Goal: Connect with others: Participate in discussion

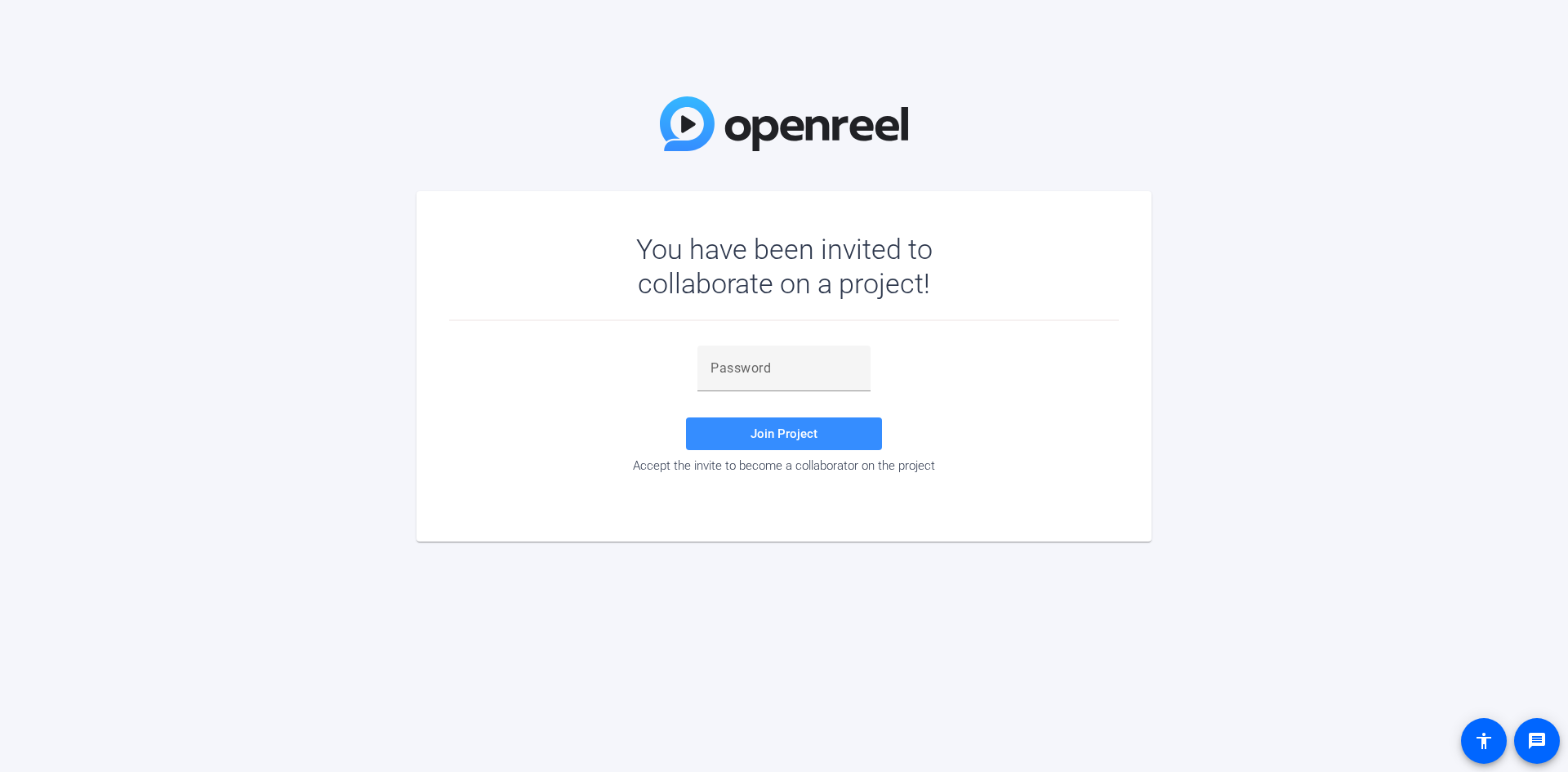
click at [1270, 502] on div "You have been invited to collaborate on a project! Join Project Accept the invi…" at bounding box center [784, 386] width 1568 height 772
click at [783, 367] on input "text" at bounding box center [784, 368] width 147 height 19
paste input "3]&#gf"
type input "3]&#gf"
click at [808, 430] on span "Join Project" at bounding box center [784, 433] width 67 height 14
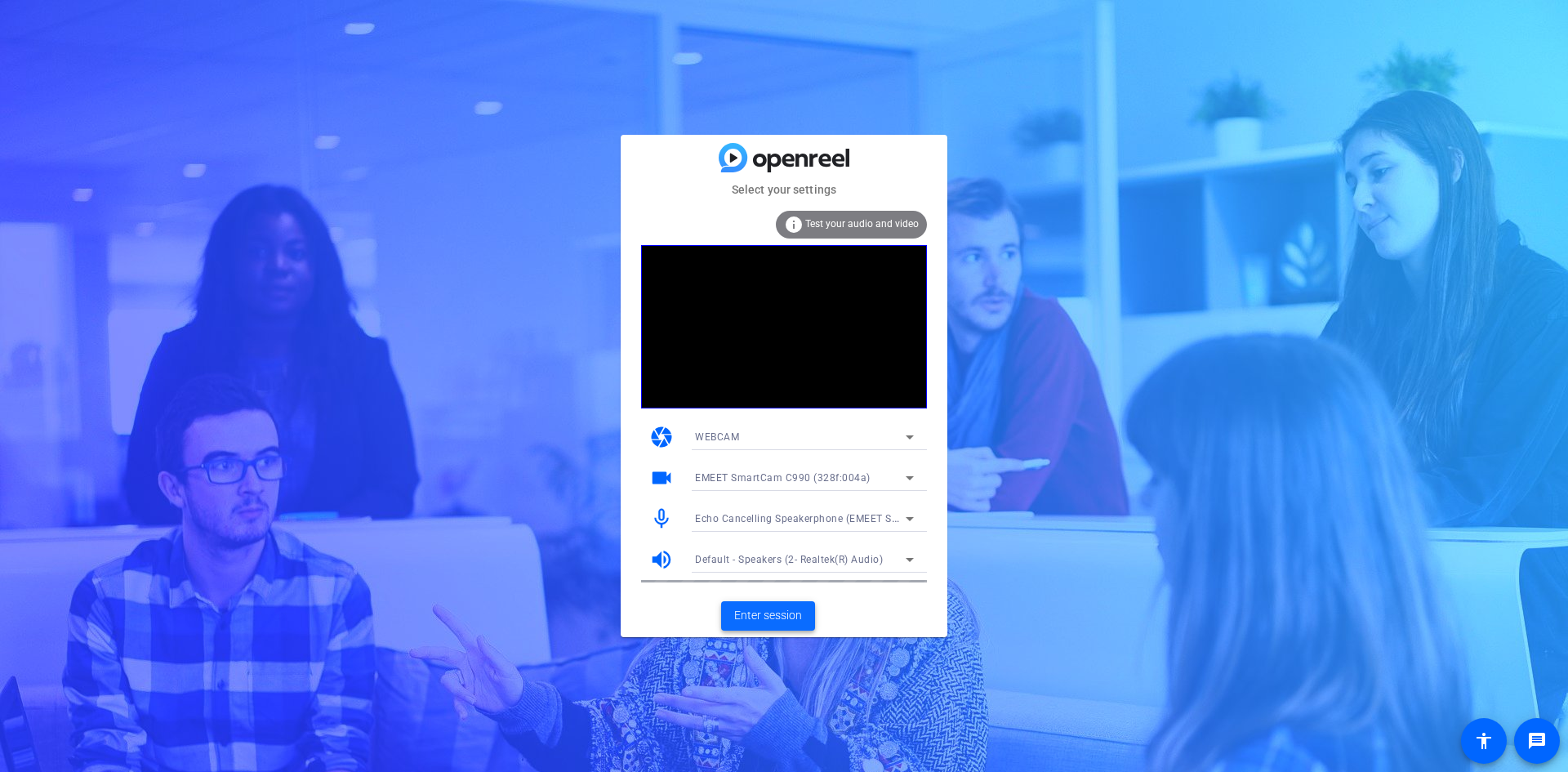
click at [799, 614] on span "Enter session" at bounding box center [767, 615] width 68 height 17
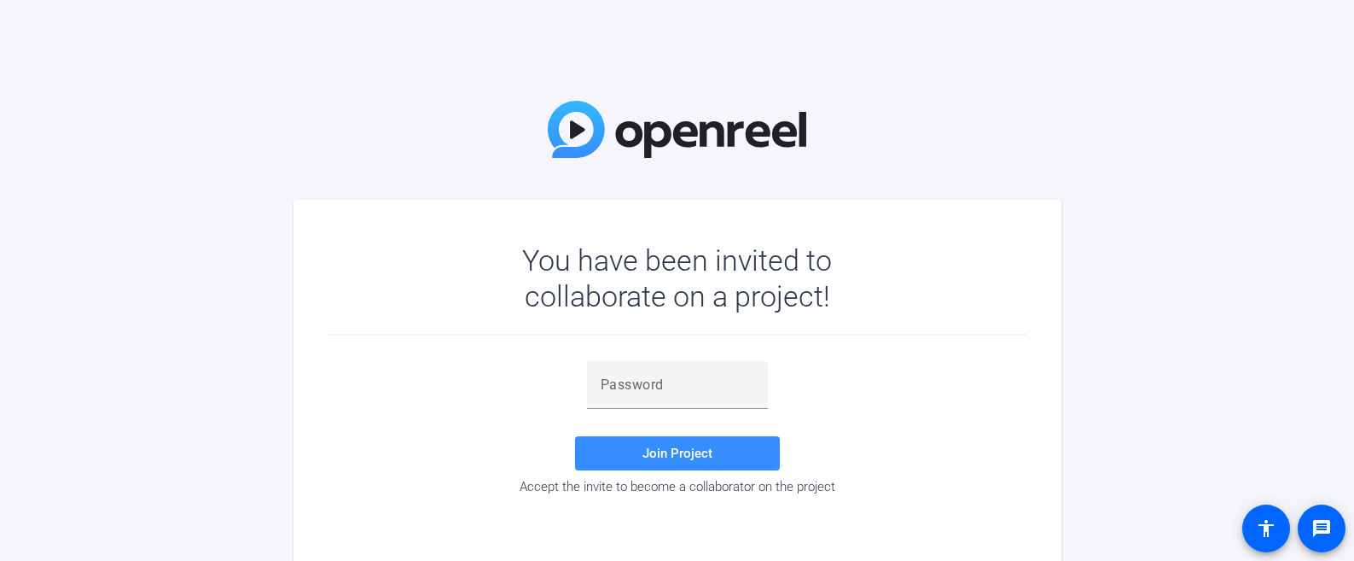
click at [621, 420] on div at bounding box center [677, 418] width 181 height 19
click at [641, 389] on input "text" at bounding box center [678, 385] width 154 height 20
paste input "3]&#gf"
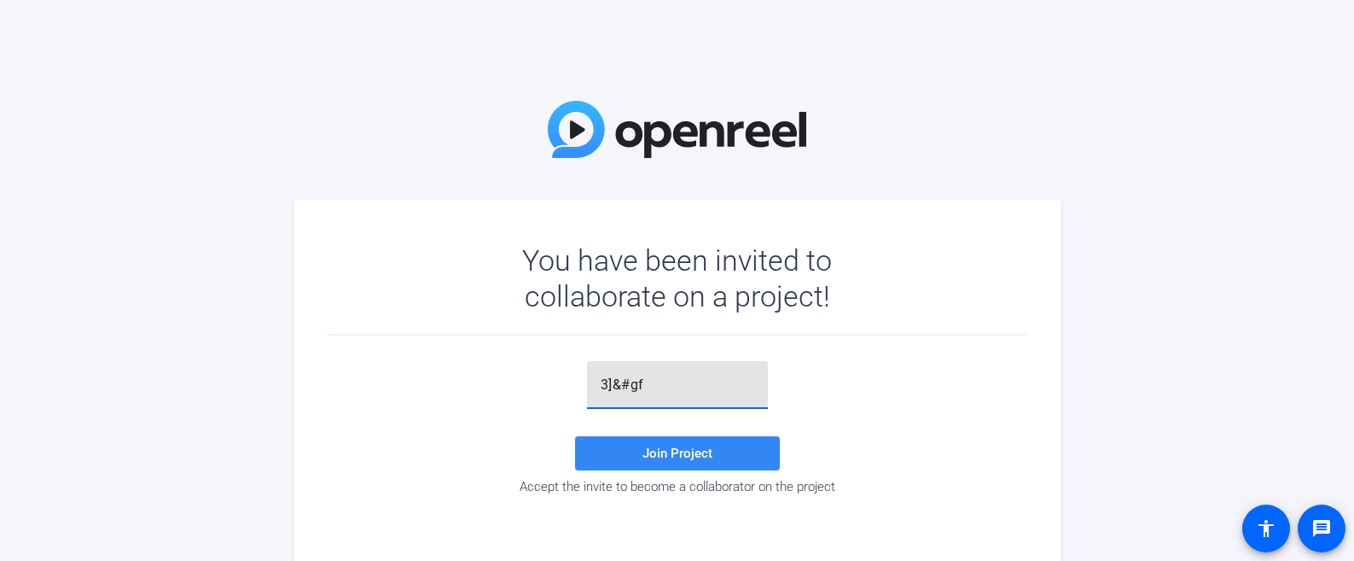
type input "3]&#gf"
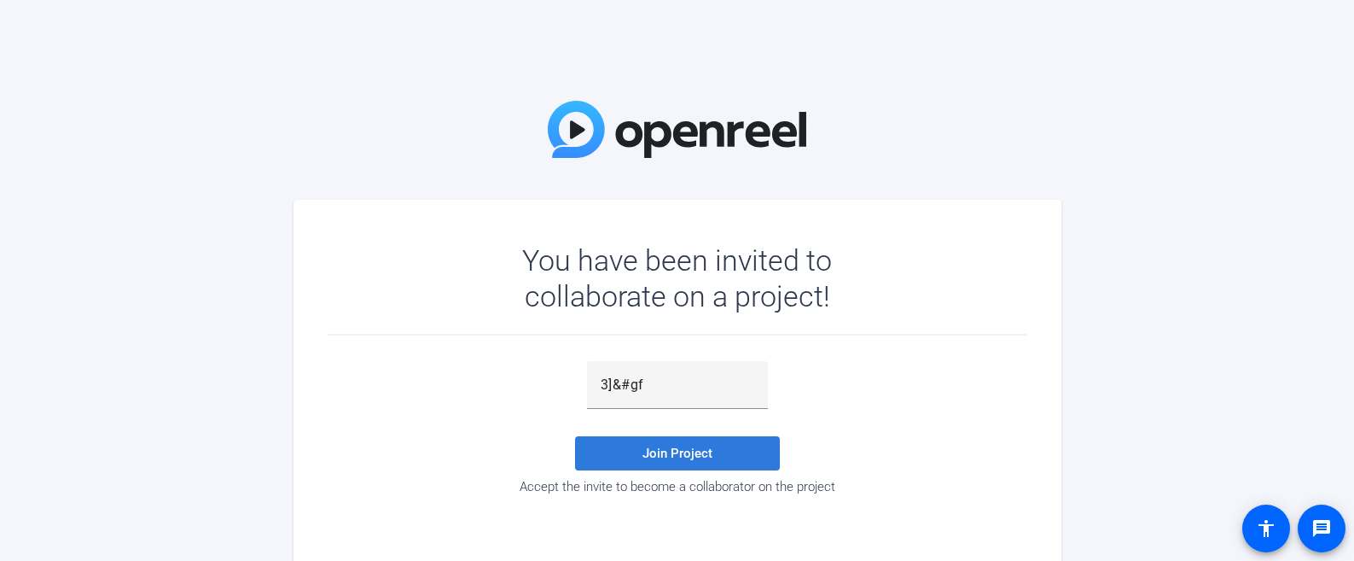
click at [644, 452] on span "Join Project" at bounding box center [678, 453] width 70 height 15
